Goal: Task Accomplishment & Management: Manage account settings

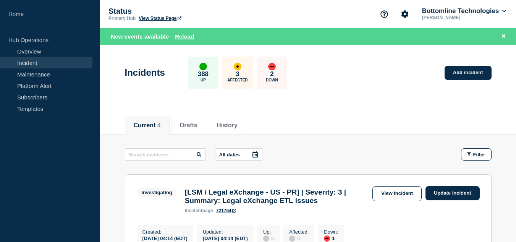
click at [58, 64] on link "Incident" at bounding box center [46, 62] width 92 height 11
click at [389, 193] on link "View incident" at bounding box center [396, 193] width 49 height 15
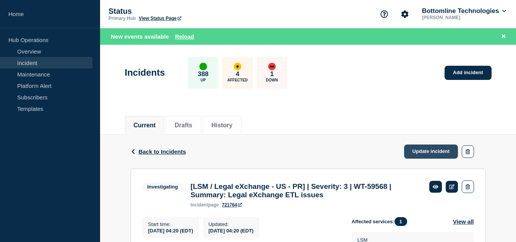
click at [418, 149] on link "Update incident" at bounding box center [431, 151] width 54 height 14
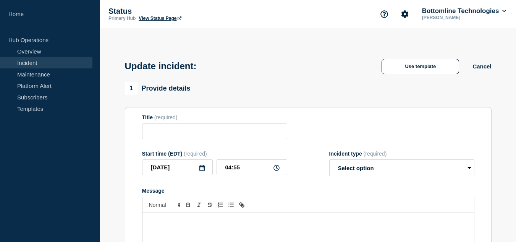
type input "[LSM / Legal eXchange - US - PR] | Severity: 3 | WT-59568 | Summary: Legal eXch…"
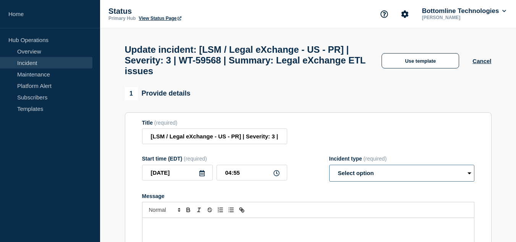
click at [368, 181] on select "Select option Investigating Identified Monitoring Resolved" at bounding box center [401, 173] width 145 height 17
select select "investigating"
click at [329, 170] on select "Select option Investigating Identified Monitoring Resolved" at bounding box center [401, 173] width 145 height 17
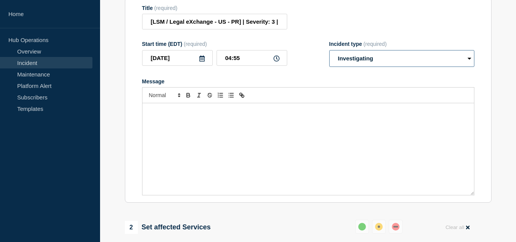
scroll to position [153, 0]
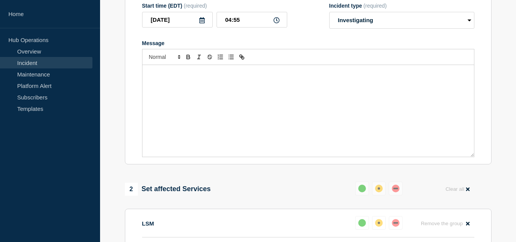
click at [204, 152] on div "Message" at bounding box center [307, 111] width 331 height 92
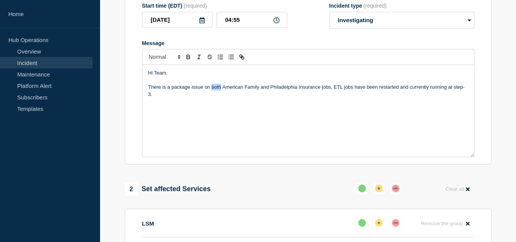
drag, startPoint x: 220, startPoint y: 92, endPoint x: 212, endPoint y: 94, distance: 8.5
click at [212, 94] on p "There is a package issue on both American Family and Philadelphia Insurance job…" at bounding box center [308, 91] width 320 height 14
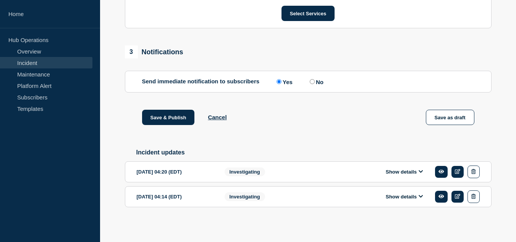
scroll to position [428, 0]
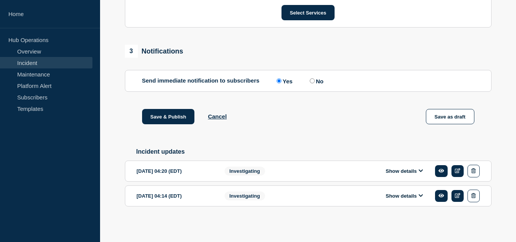
click at [396, 170] on button "Show details" at bounding box center [404, 171] width 42 height 6
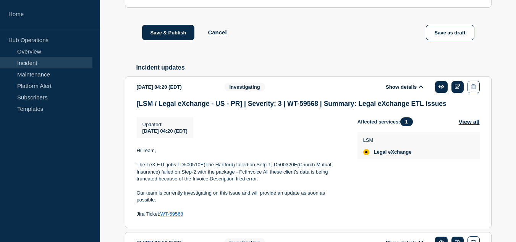
scroll to position [543, 0]
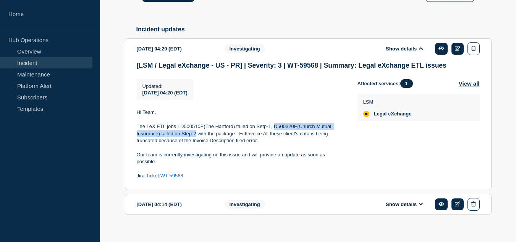
drag, startPoint x: 274, startPoint y: 133, endPoint x: 195, endPoint y: 142, distance: 79.2
click at [195, 142] on p "The LeX ETL jobs LD500510E(The Hartford) failed on Setp-1, D500320E(Church Mutu…" at bounding box center [241, 133] width 208 height 21
copy p "D500320E(Church Mutual Insurance) failed on Step-2"
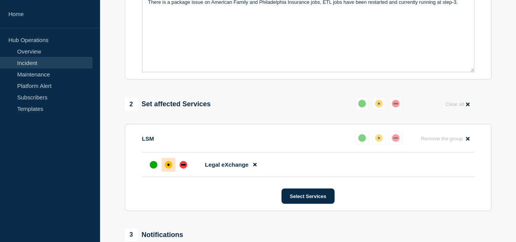
scroll to position [85, 0]
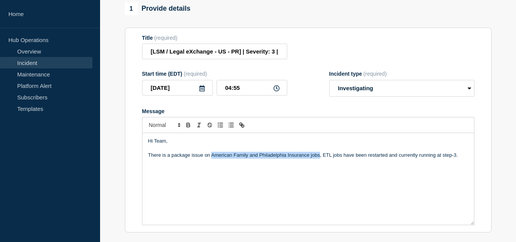
drag, startPoint x: 211, startPoint y: 161, endPoint x: 319, endPoint y: 159, distance: 108.1
click at [319, 158] on p "There is a package issue on American Family and Philadelphia Insurance jobs, ET…" at bounding box center [308, 155] width 320 height 7
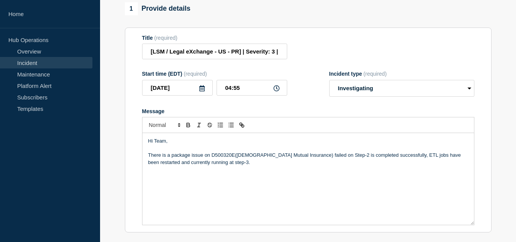
click at [390, 160] on p "There is a package issue on D500320E(Church Mutual Insurance) failed on Step-2 …" at bounding box center [308, 159] width 320 height 14
drag, startPoint x: 297, startPoint y: 170, endPoint x: 391, endPoint y: 162, distance: 93.5
click at [391, 162] on p "There is a package issue on D500320E(Church Mutual Insurance) failed on Step-2 …" at bounding box center [308, 159] width 320 height 14
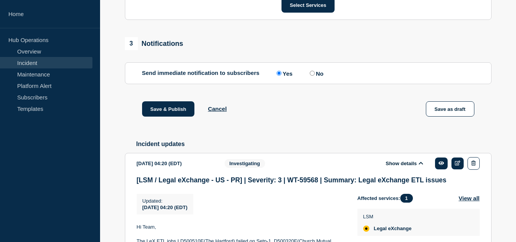
scroll to position [543, 0]
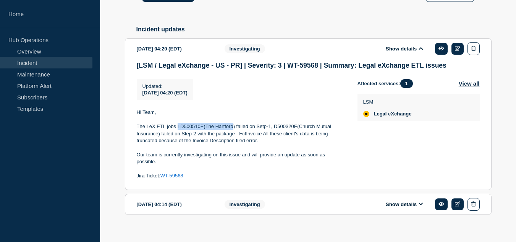
drag, startPoint x: 233, startPoint y: 134, endPoint x: 177, endPoint y: 136, distance: 56.2
click at [177, 136] on p "The LeX ETL jobs LD500510E(The Hartford) failed on Setp-1, D500320E(Church Mutu…" at bounding box center [241, 133] width 208 height 21
copy p "LD500510E(The Hartford"
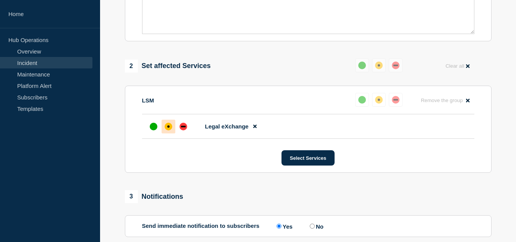
scroll to position [161, 0]
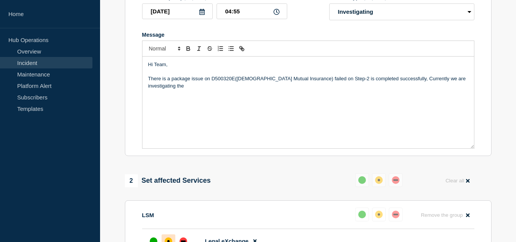
click at [465, 85] on p "There is a package issue on D500320E(Church Mutual Insurance) failed on Step-2 …" at bounding box center [308, 82] width 320 height 14
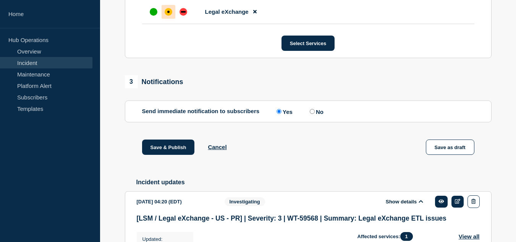
scroll to position [560, 0]
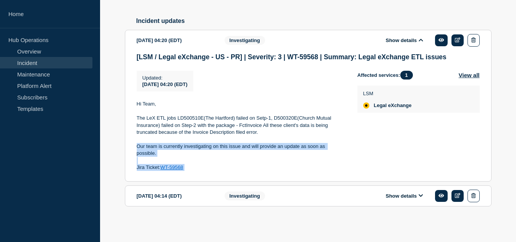
drag, startPoint x: 195, startPoint y: 168, endPoint x: 137, endPoint y: 146, distance: 61.5
click at [137, 146] on div "Hi Team, The LeX ETL jobs LD500510E(The Hartford) failed on Setp-1, D500320E(Ch…" at bounding box center [241, 135] width 208 height 71
copy div "Our team is currently investigating on this issue and will provide an update as…"
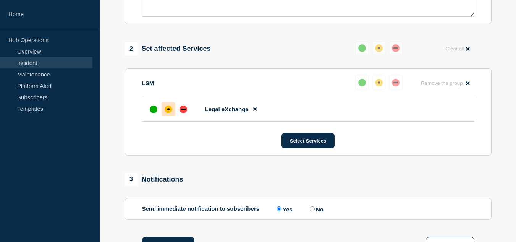
scroll to position [178, 0]
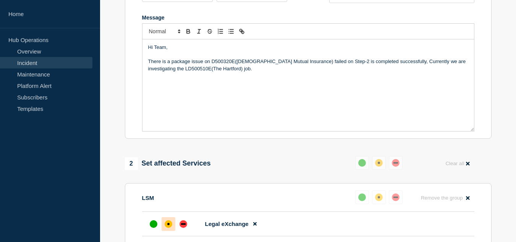
click at [203, 101] on div "Hi Team, There is a package issue on D500320E(Church Mutual Insurance) failed o…" at bounding box center [307, 85] width 331 height 92
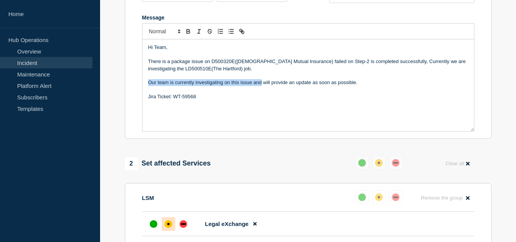
drag, startPoint x: 262, startPoint y: 88, endPoint x: 150, endPoint y: 88, distance: 111.9
click at [150, 86] on p "Our team is currently investigating on this issue and will provide an update as…" at bounding box center [308, 82] width 320 height 7
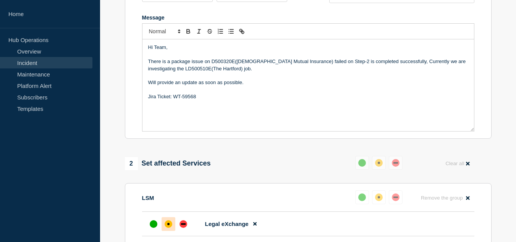
drag, startPoint x: 207, startPoint y: 103, endPoint x: 176, endPoint y: 102, distance: 30.6
click at [176, 100] on p "Jira Ticket: WT-59568" at bounding box center [308, 96] width 320 height 7
click at [227, 107] on div "Hi Team, There is a package issue on D500320E(Church Mutual Insurance) failed o…" at bounding box center [307, 85] width 331 height 92
drag, startPoint x: 209, startPoint y: 103, endPoint x: 150, endPoint y: 102, distance: 58.8
click at [150, 100] on p "Jira Ticket: WT-59568" at bounding box center [308, 96] width 320 height 7
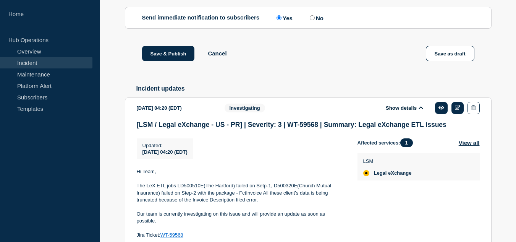
scroll to position [560, 0]
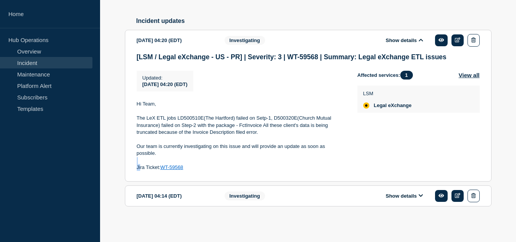
drag, startPoint x: 197, startPoint y: 163, endPoint x: 141, endPoint y: 167, distance: 56.6
click at [141, 167] on div "Hi Team, The LeX ETL jobs LD500510E(The Hartford) failed on Setp-1, D500320E(Ch…" at bounding box center [241, 135] width 208 height 71
click at [220, 164] on p "Jira Ticket: WT-59568" at bounding box center [241, 167] width 208 height 7
drag, startPoint x: 193, startPoint y: 166, endPoint x: 141, endPoint y: 168, distance: 52.4
click at [139, 167] on p "Jira Ticket: WT-59568" at bounding box center [241, 167] width 208 height 7
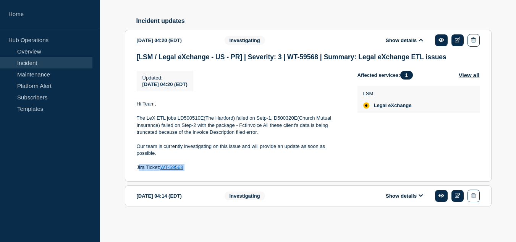
copy p "Jira Ticket: WT-59568"
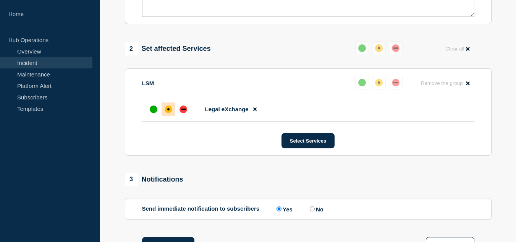
scroll to position [140, 0]
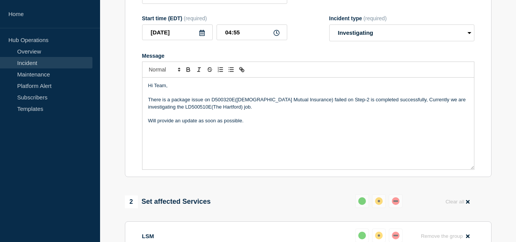
click at [185, 138] on p "Message" at bounding box center [308, 134] width 320 height 7
drag, startPoint x: 334, startPoint y: 105, endPoint x: 296, endPoint y: 106, distance: 38.2
click at [296, 106] on p "There is a package issue on D500320E(Church Mutual Insurance) failed on Step-2 …" at bounding box center [308, 103] width 320 height 14
click at [177, 110] on p "There is a package issue on D500320E(Church Mutual Insurance) completed success…" at bounding box center [308, 103] width 320 height 14
drag, startPoint x: 210, startPoint y: 111, endPoint x: 179, endPoint y: 113, distance: 30.9
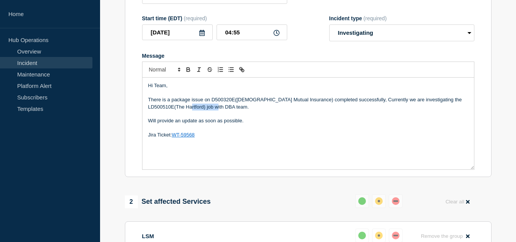
click at [179, 110] on p "There is a package issue on D500320E(Church Mutual Insurance) completed success…" at bounding box center [308, 103] width 320 height 14
drag, startPoint x: 166, startPoint y: 112, endPoint x: 452, endPoint y: 105, distance: 286.5
click at [452, 105] on p "There is a package issue on D500320E(Church Mutual Insurance) completed success…" at bounding box center [308, 103] width 320 height 14
copy p "The Hartford"
click at [348, 107] on p "There is a package issue on D500320E(Church Mutual Insurance) completed success…" at bounding box center [308, 103] width 320 height 14
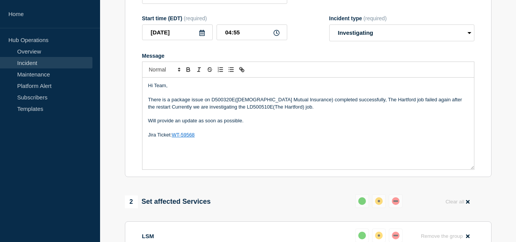
click at [451, 107] on p "There is a package issue on D500320E(Church Mutual Insurance) completed success…" at bounding box center [308, 103] width 320 height 14
drag, startPoint x: 259, startPoint y: 112, endPoint x: 200, endPoint y: 112, distance: 59.2
click at [200, 110] on p "There is a package issue on D500320E(Church Mutual Insurance) completed success…" at bounding box center [308, 103] width 320 height 14
copy p "LD500510E(The Hartford)"
drag, startPoint x: 376, startPoint y: 105, endPoint x: 359, endPoint y: 106, distance: 17.2
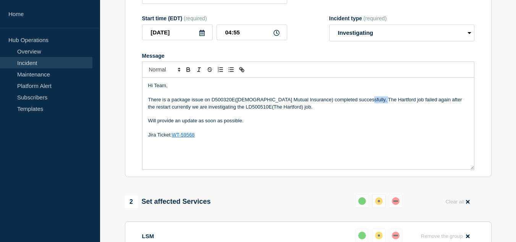
click at [359, 106] on p "There is a package issue on D500320E(Church Mutual Insurance) completed success…" at bounding box center [308, 103] width 320 height 14
drag, startPoint x: 317, startPoint y: 114, endPoint x: 238, endPoint y: 112, distance: 78.7
click at [238, 110] on p "There is a package issue on D500320E(Church Mutual Insurance) completed success…" at bounding box center [308, 103] width 320 height 14
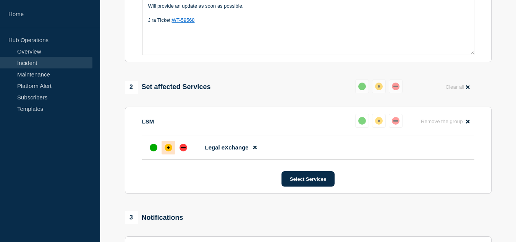
scroll to position [331, 0]
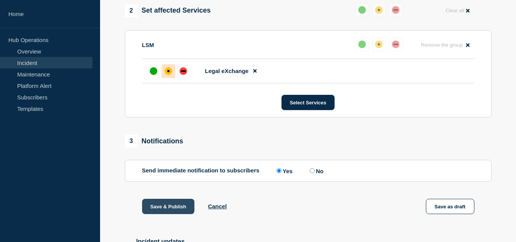
click at [166, 210] on button "Save & Publish" at bounding box center [168, 206] width 53 height 15
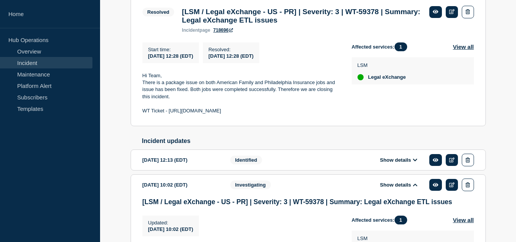
scroll to position [197, 0]
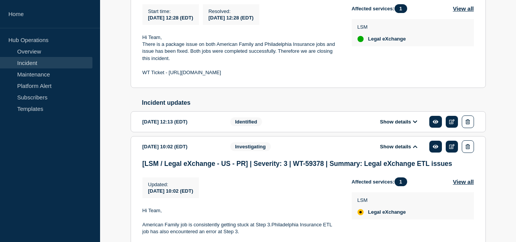
click at [388, 124] on div "Show details" at bounding box center [403, 121] width 139 height 13
click at [414, 124] on icon at bounding box center [415, 121] width 5 height 5
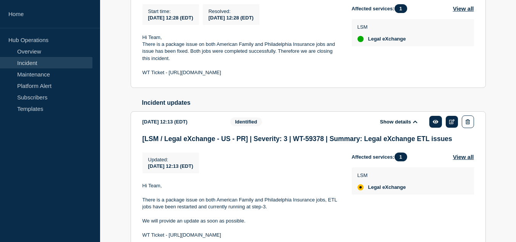
scroll to position [273, 0]
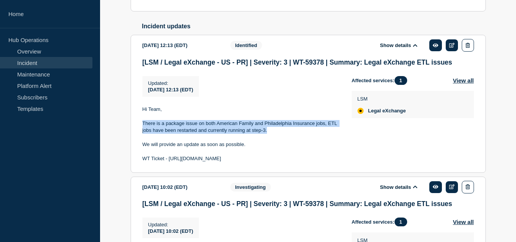
drag, startPoint x: 268, startPoint y: 139, endPoint x: 145, endPoint y: 131, distance: 123.6
click at [143, 131] on p "There is a package issue on both American Family and Philadelphia Insurance job…" at bounding box center [240, 127] width 197 height 14
copy p "There is a package issue on both American Family and Philadelphia Insurance job…"
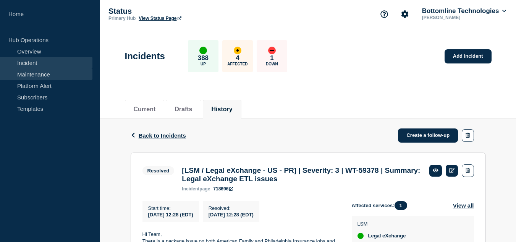
click at [45, 72] on link "Maintenance" at bounding box center [46, 73] width 92 height 11
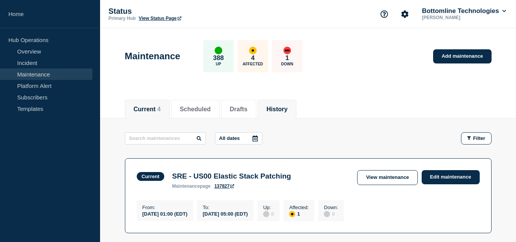
click at [288, 108] on button "History" at bounding box center [277, 109] width 21 height 7
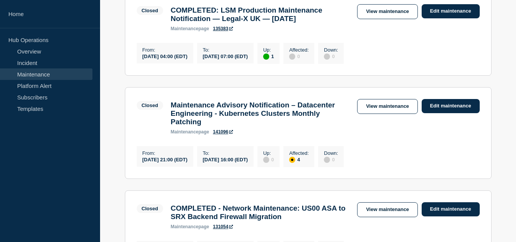
scroll to position [573, 0]
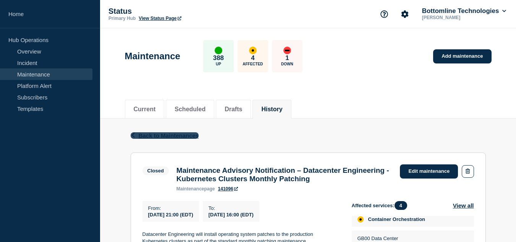
click at [180, 134] on span "Back to Maintenances" at bounding box center [169, 135] width 60 height 6
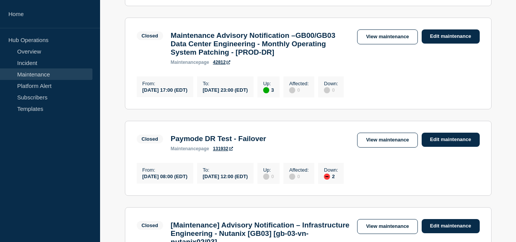
scroll to position [649, 0]
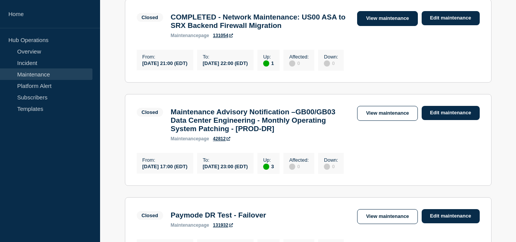
click at [377, 26] on link "View maintenance" at bounding box center [387, 18] width 60 height 15
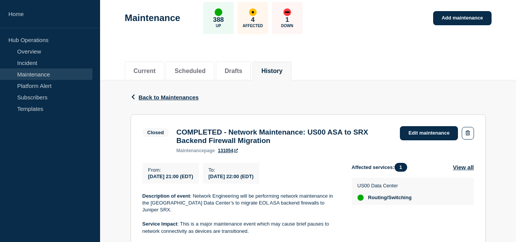
scroll to position [115, 0]
